Goal: Entertainment & Leisure: Consume media (video, audio)

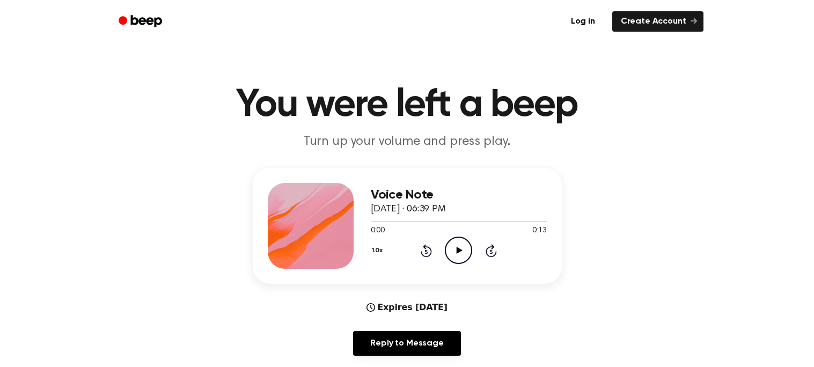
click at [461, 248] on icon "Play Audio" at bounding box center [458, 250] width 27 height 27
click at [455, 257] on icon "Play Audio" at bounding box center [458, 250] width 27 height 27
click at [453, 246] on icon "Play Audio" at bounding box center [458, 250] width 27 height 27
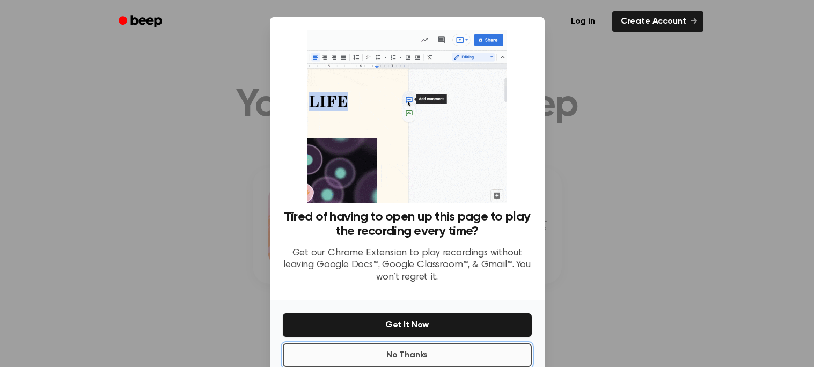
click at [438, 359] on button "No Thanks" at bounding box center [407, 355] width 249 height 24
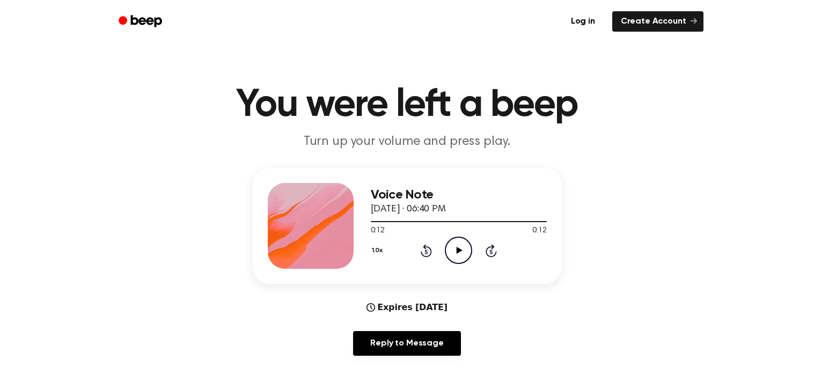
click at [461, 245] on icon "Play Audio" at bounding box center [458, 250] width 27 height 27
click at [463, 243] on icon "Pause Audio" at bounding box center [458, 250] width 27 height 27
click at [463, 243] on icon "Play Audio" at bounding box center [458, 250] width 27 height 27
click at [456, 250] on icon at bounding box center [459, 250] width 6 height 7
click at [448, 245] on icon "Pause Audio" at bounding box center [458, 250] width 27 height 27
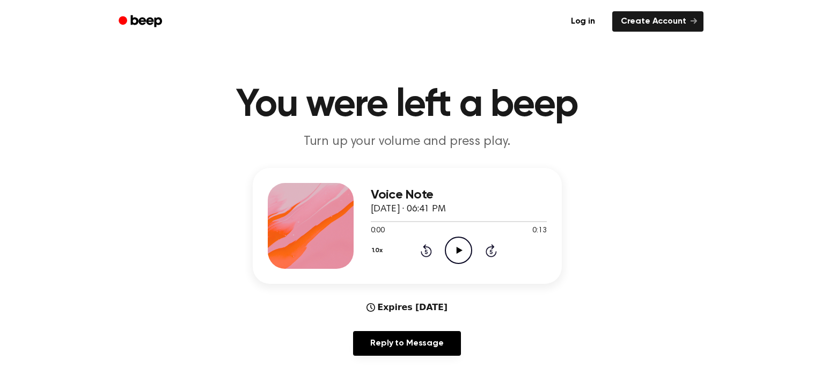
click at [454, 254] on icon "Play Audio" at bounding box center [458, 250] width 27 height 27
click at [460, 251] on icon at bounding box center [459, 250] width 6 height 7
click at [462, 241] on icon "Play Audio" at bounding box center [458, 250] width 27 height 27
click at [457, 240] on icon "Play Audio" at bounding box center [458, 250] width 27 height 27
click at [459, 259] on icon "Play Audio" at bounding box center [458, 250] width 27 height 27
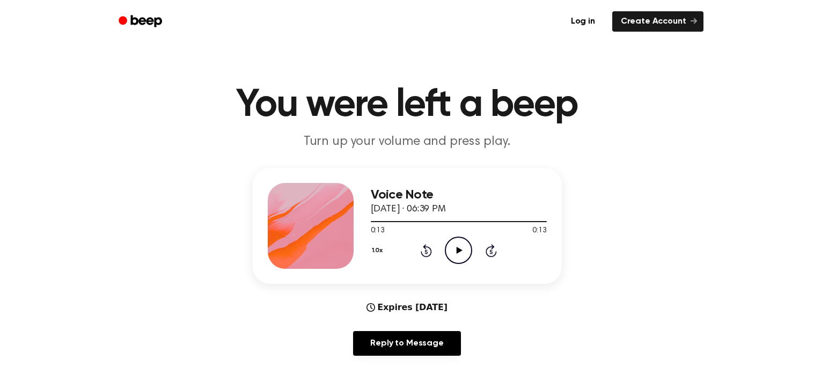
click at [255, 164] on main "You were left a beep Turn up your volume and press play. Voice Note [DATE] · 06…" at bounding box center [407, 345] width 814 height 691
